Goal: Navigation & Orientation: Find specific page/section

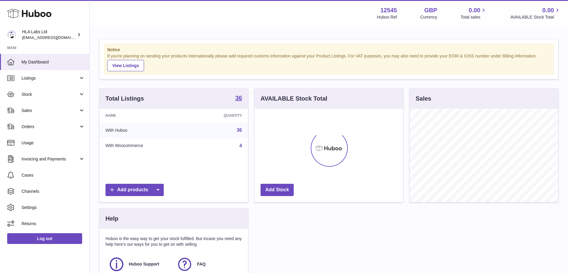
scroll to position [93, 149]
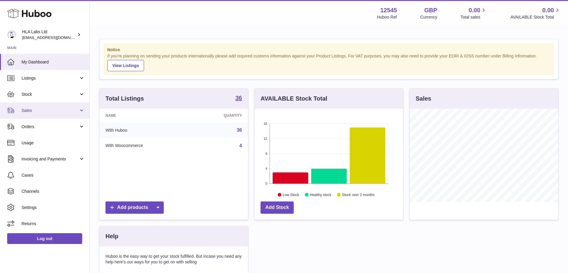
click at [37, 111] on span "Sales" at bounding box center [50, 111] width 57 height 6
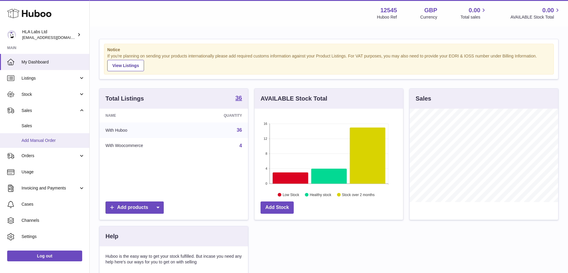
click at [50, 141] on span "Add Manual Order" at bounding box center [53, 140] width 63 height 6
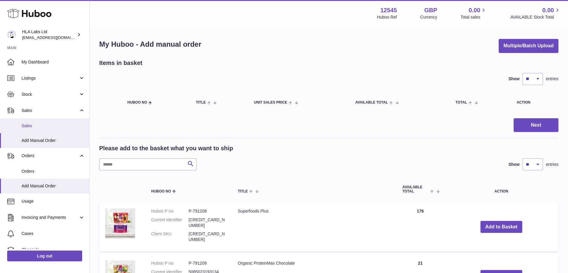
click at [42, 125] on span "Sales" at bounding box center [53, 126] width 63 height 6
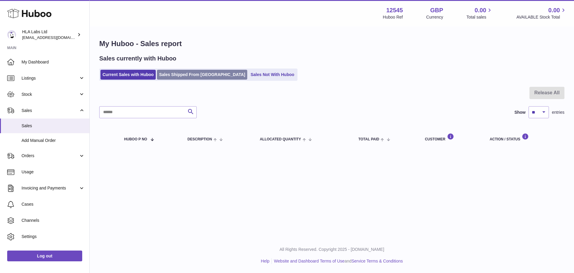
click at [186, 76] on link "Sales Shipped From [GEOGRAPHIC_DATA]" at bounding box center [202, 75] width 90 height 10
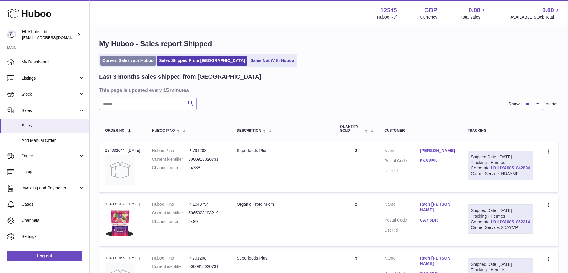
click at [122, 61] on link "Current Sales with Huboo" at bounding box center [127, 61] width 55 height 10
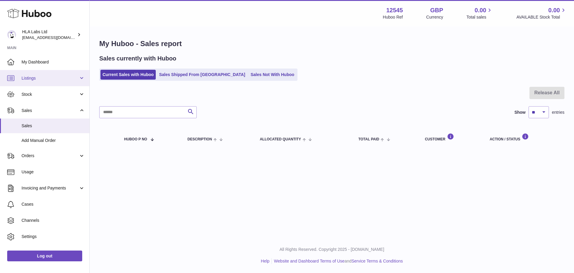
click at [48, 81] on link "Listings" at bounding box center [44, 78] width 89 height 16
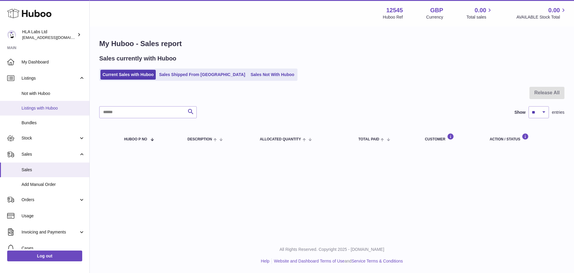
click at [51, 111] on link "Listings with Huboo" at bounding box center [44, 108] width 89 height 15
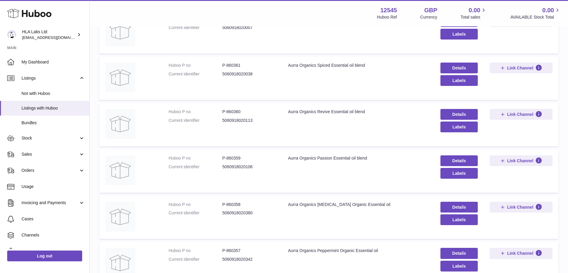
scroll to position [359, 0]
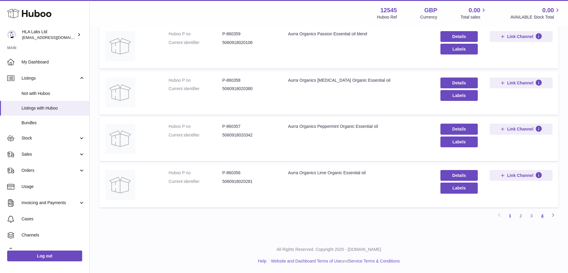
click at [544, 212] on link "4" at bounding box center [542, 215] width 11 height 11
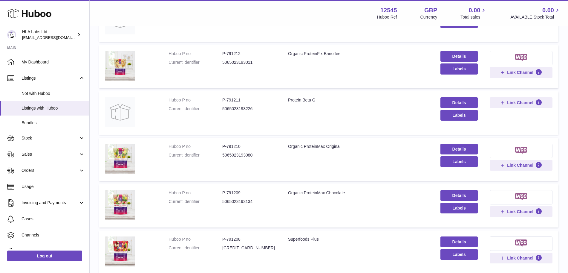
scroll to position [174, 0]
